Goal: Information Seeking & Learning: Learn about a topic

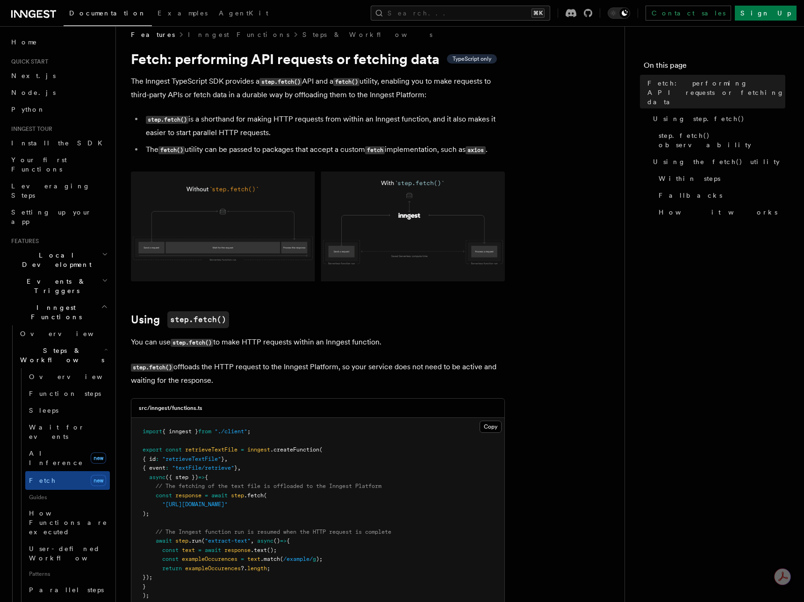
scroll to position [14, 0]
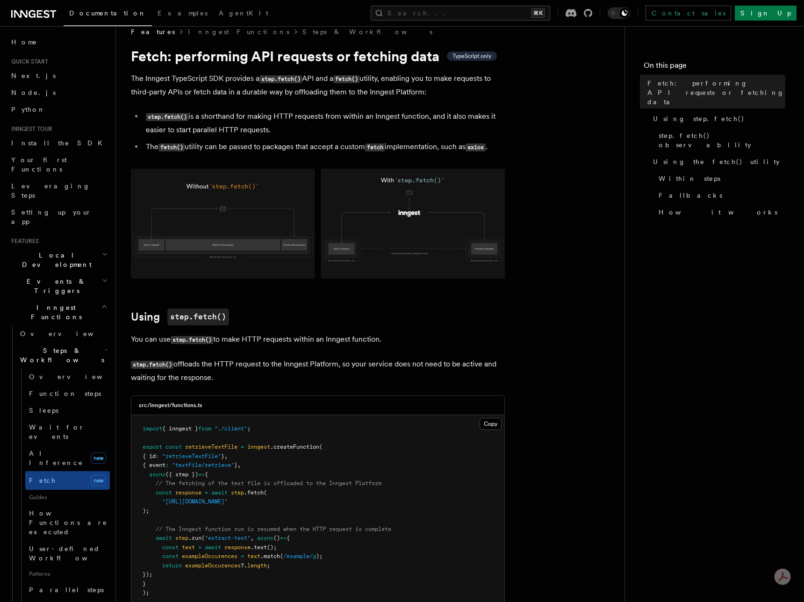
click at [349, 114] on li "step.fetch() is a shorthand for making HTTP requests from within an Inngest fun…" at bounding box center [324, 123] width 362 height 27
click at [349, 116] on li "step.fetch() is a shorthand for making HTTP requests from within an Inngest fun…" at bounding box center [324, 123] width 362 height 27
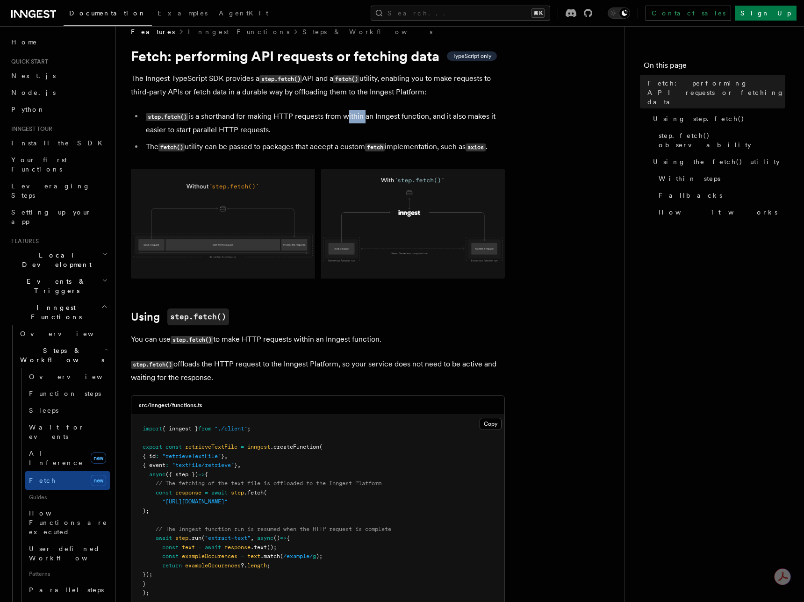
click at [349, 116] on li "step.fetch() is a shorthand for making HTTP requests from within an Inngest fun…" at bounding box center [324, 123] width 362 height 27
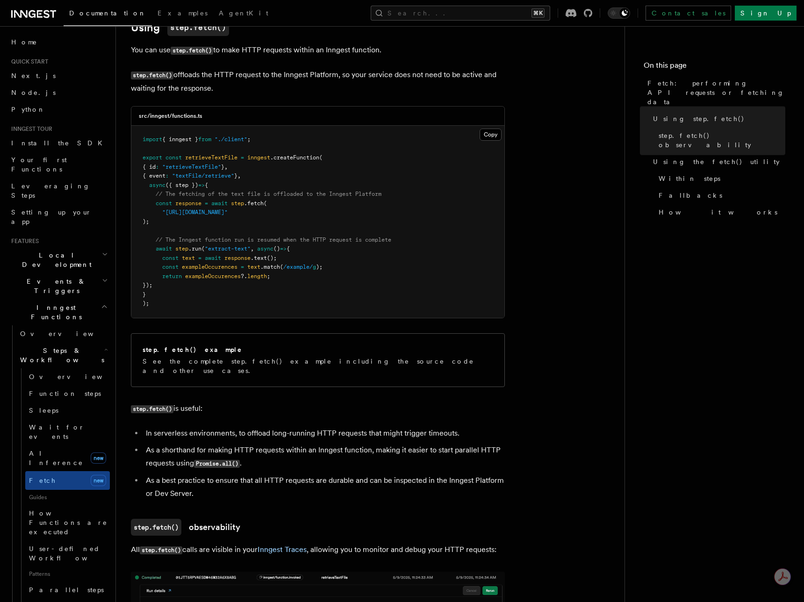
scroll to position [0, 0]
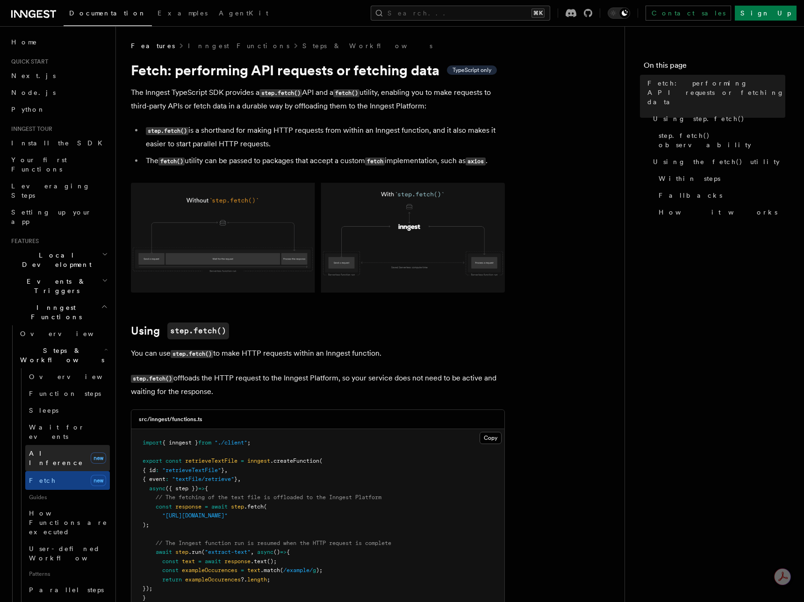
click at [78, 445] on link "AI Inference new" at bounding box center [67, 458] width 85 height 26
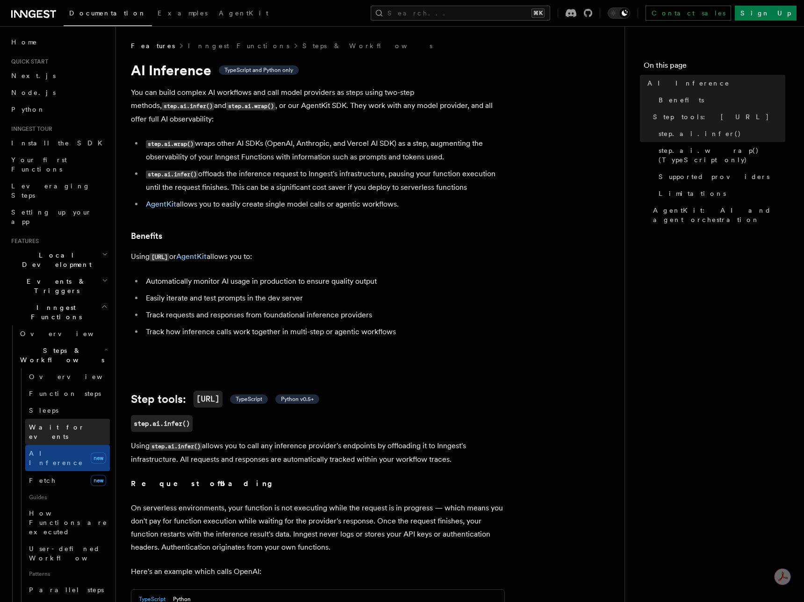
click at [79, 419] on link "Wait for events" at bounding box center [67, 432] width 85 height 26
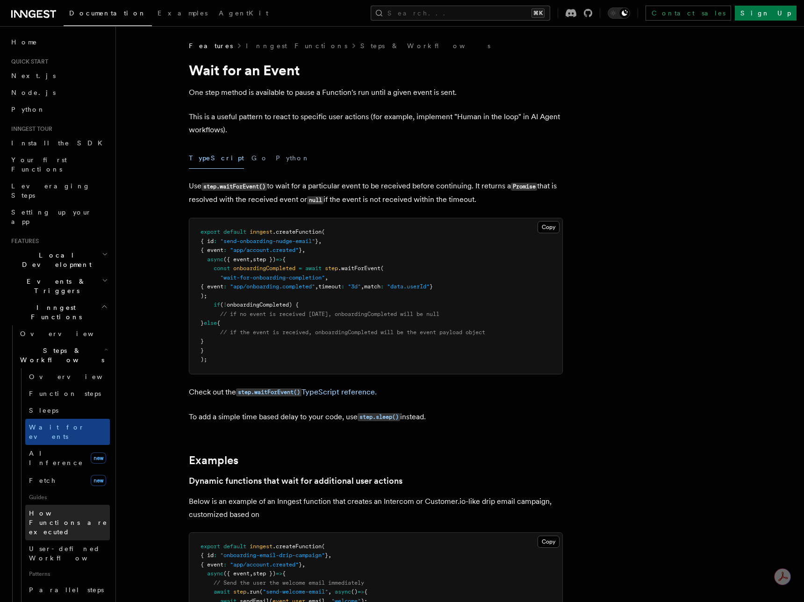
click at [75, 505] on link "How Functions are executed" at bounding box center [67, 523] width 85 height 36
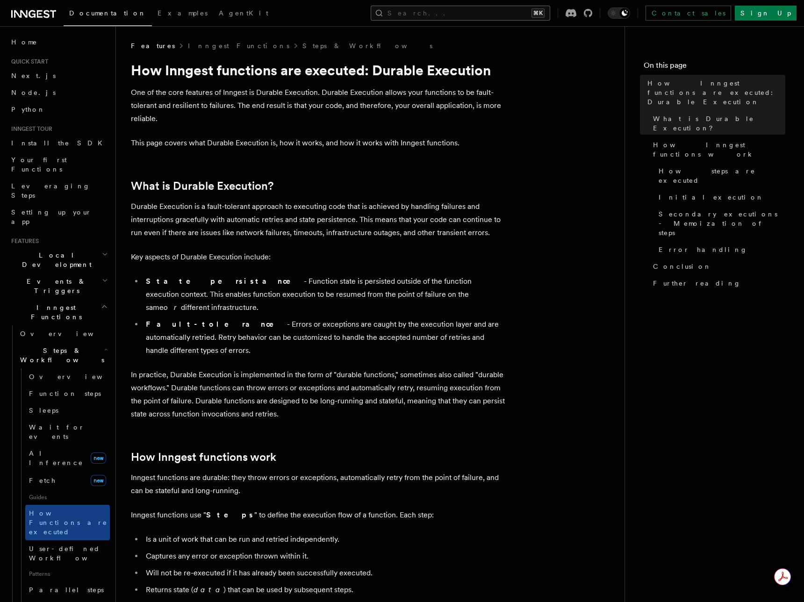
click at [473, 13] on button "Search... ⌘K" at bounding box center [460, 13] width 179 height 15
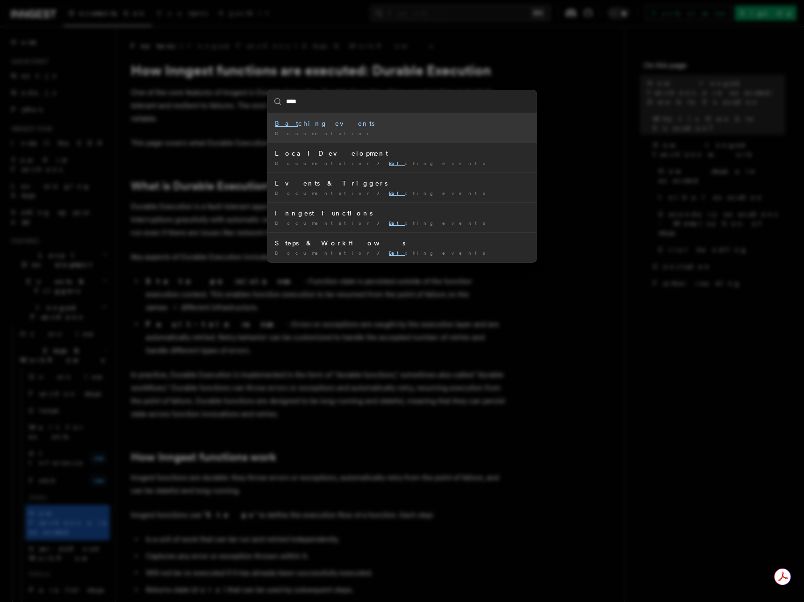
type input "*****"
click at [316, 128] on div "Batch ing events" at bounding box center [402, 123] width 254 height 9
